Goal: Find contact information: Find contact information

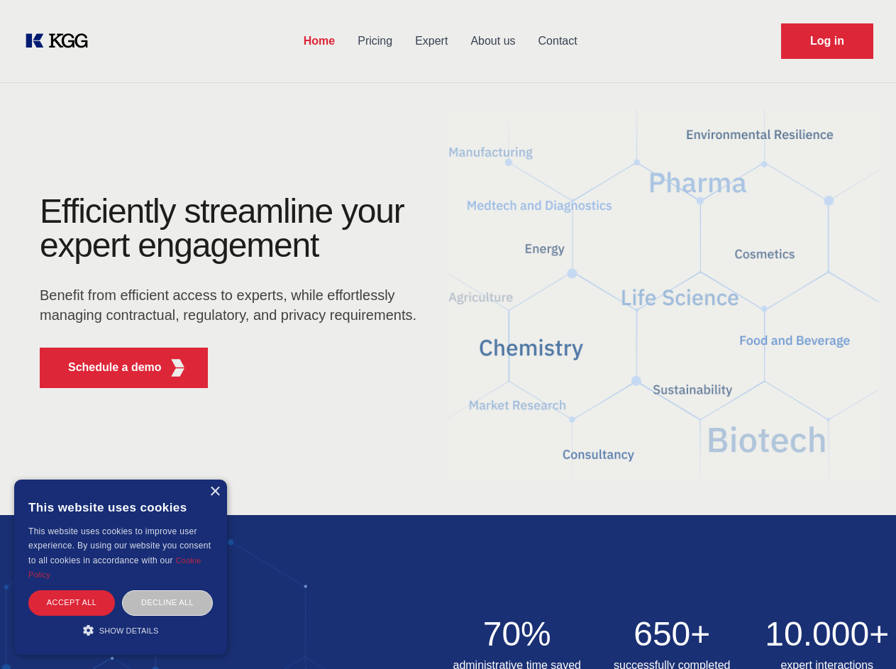
click at [448, 334] on div "Efficiently streamline your expert engagement Benefit from efficient access to …" at bounding box center [232, 296] width 431 height 205
click at [106, 367] on p "Schedule a demo" at bounding box center [115, 367] width 94 height 17
click at [214, 492] on div "× This website uses cookies This website uses cookies to improve user experienc…" at bounding box center [120, 567] width 213 height 175
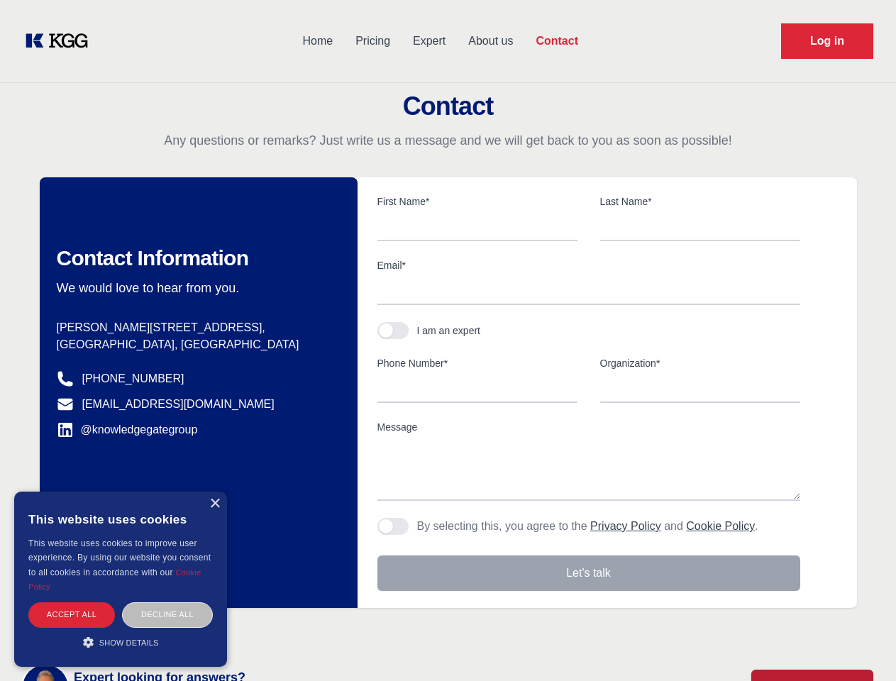
click at [72, 602] on div "Accept all" at bounding box center [71, 614] width 87 height 25
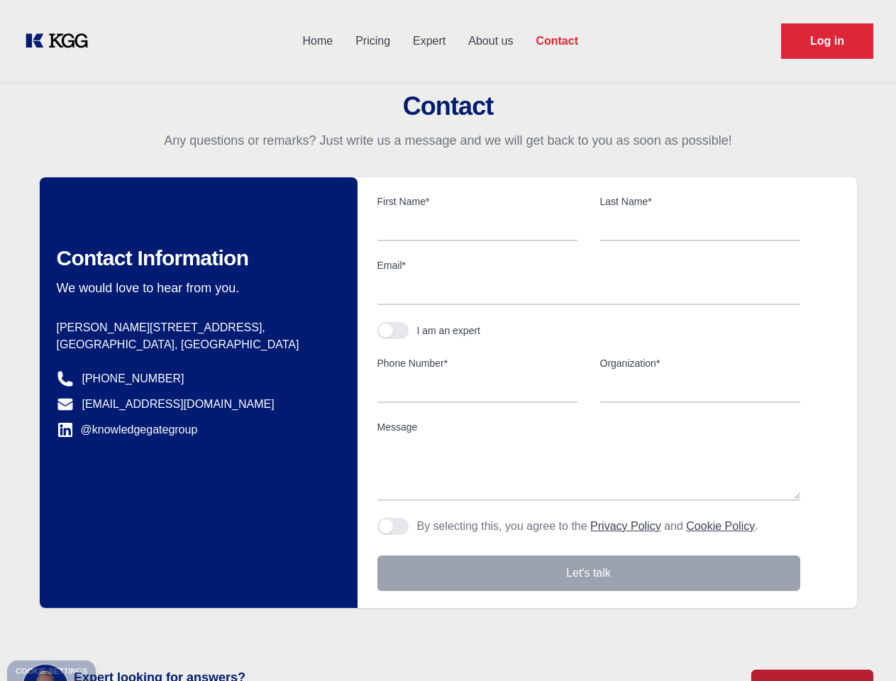
click at [167, 602] on body "Home Pricing Expert About us Contact Log in Contact Any questions or remarks? J…" at bounding box center [448, 623] width 896 height 1247
click at [121, 630] on main "Contact Any questions or remarks? Just write us a message and we will get back …" at bounding box center [448, 369] width 896 height 738
